Goal: Find specific page/section: Find specific page/section

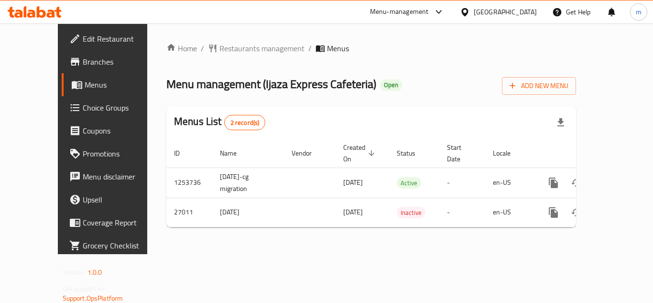
click at [33, 17] on icon at bounding box center [31, 14] width 8 height 8
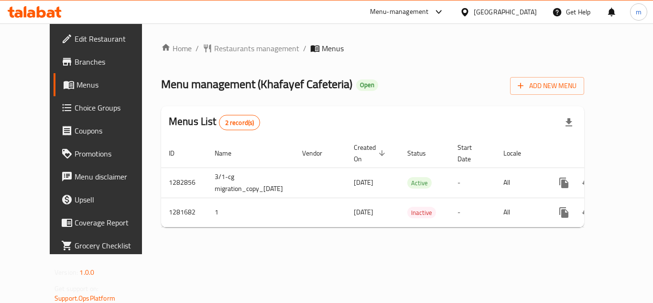
drag, startPoint x: 287, startPoint y: 234, endPoint x: 412, endPoint y: 239, distance: 124.4
click at [412, 235] on div "Home / Restaurants management / Menus Menu management ( Khafayef Cafeteria ) Op…" at bounding box center [372, 139] width 423 height 192
click at [384, 254] on div "Home / Restaurants management / Menus Menu management ( Khafayef Cafeteria ) Op…" at bounding box center [372, 138] width 461 height 230
click at [44, 12] on icon at bounding box center [41, 11] width 9 height 11
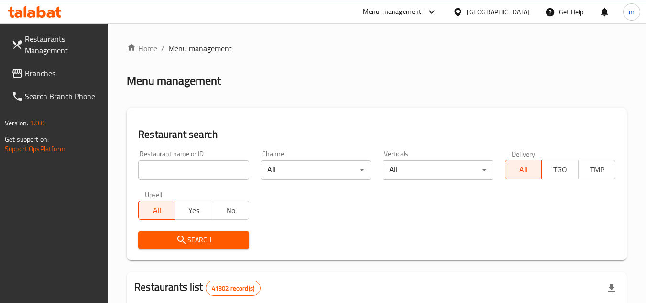
click at [154, 171] on input "search" at bounding box center [193, 169] width 110 height 19
paste input "694513"
type input "694513"
click button "Search" at bounding box center [193, 240] width 110 height 18
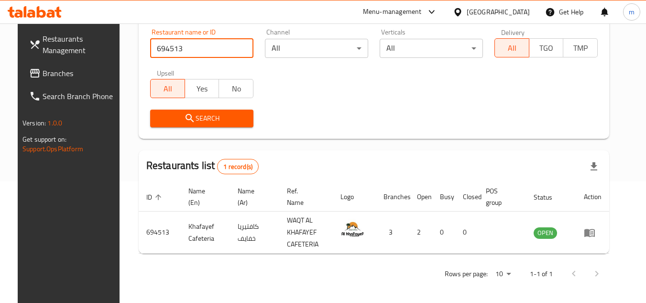
scroll to position [124, 0]
